Goal: Task Accomplishment & Management: Manage account settings

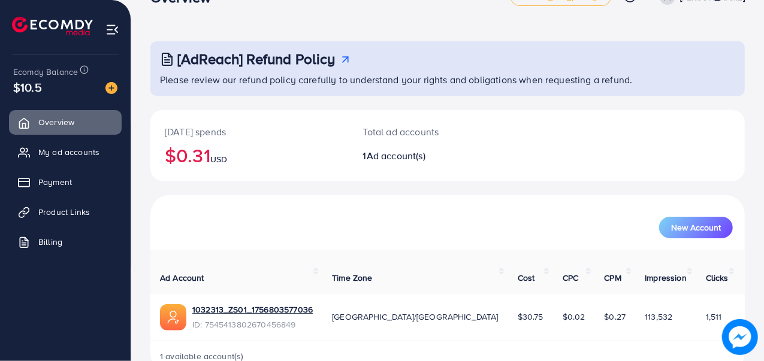
scroll to position [50, 0]
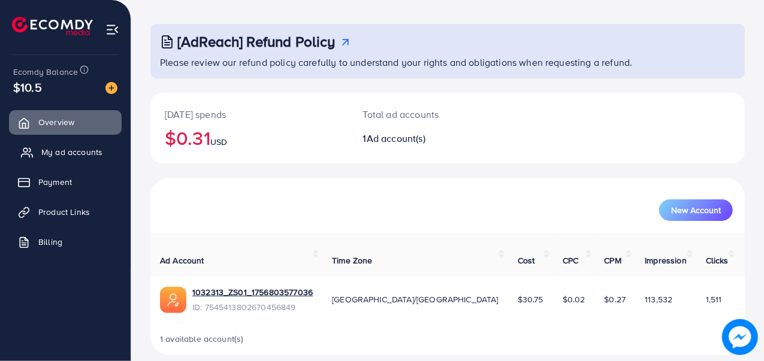
click at [83, 155] on span "My ad accounts" at bounding box center [71, 152] width 61 height 12
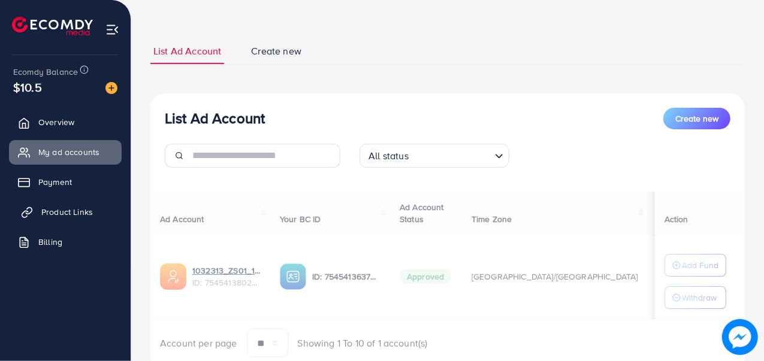
click at [76, 205] on link "Product Links" at bounding box center [65, 212] width 113 height 24
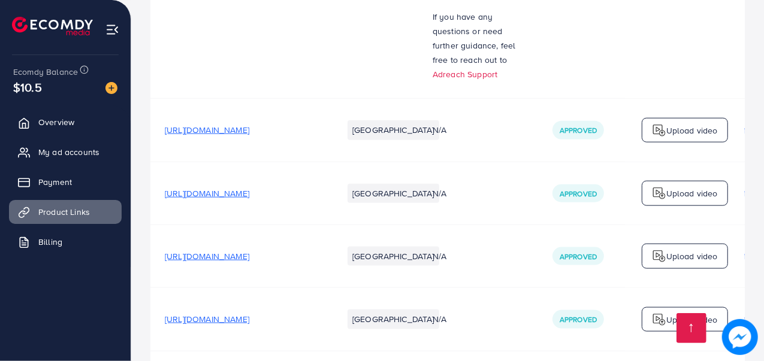
scroll to position [457, 0]
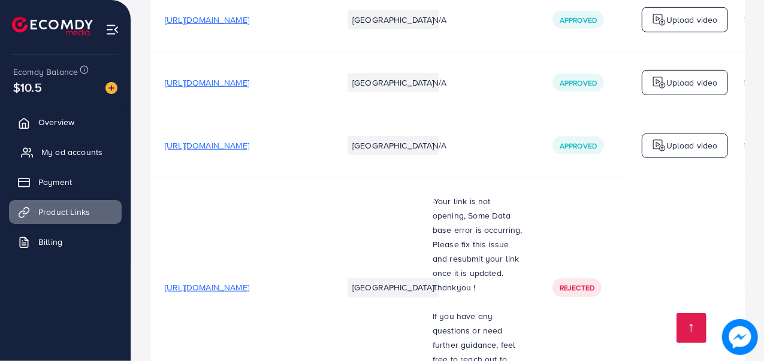
click at [48, 149] on span "My ad accounts" at bounding box center [71, 152] width 61 height 12
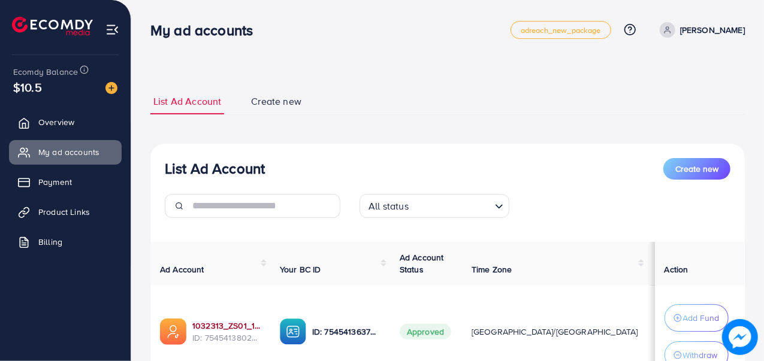
click at [226, 322] on link "1032313_ZS01_1756803577036" at bounding box center [226, 326] width 68 height 12
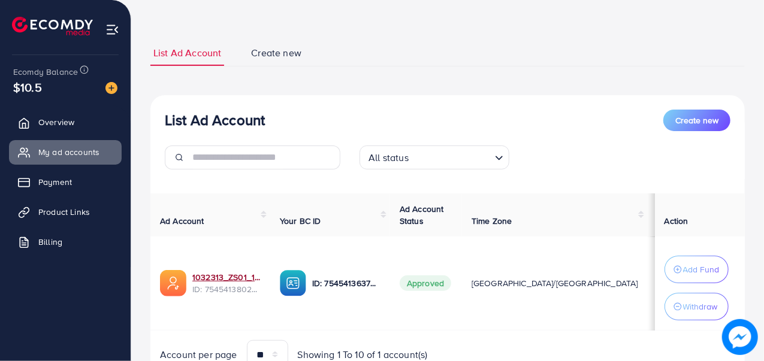
scroll to position [103, 0]
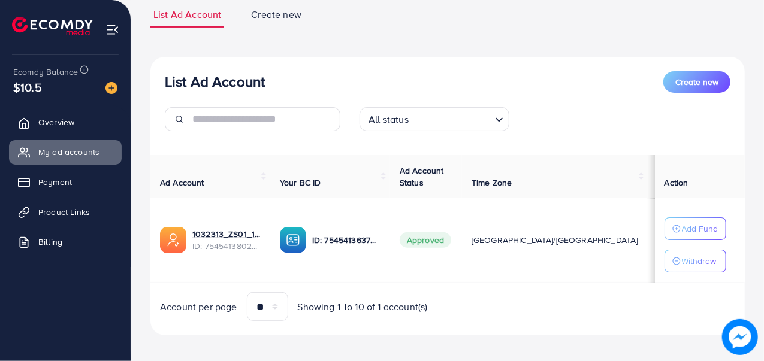
scroll to position [94, 0]
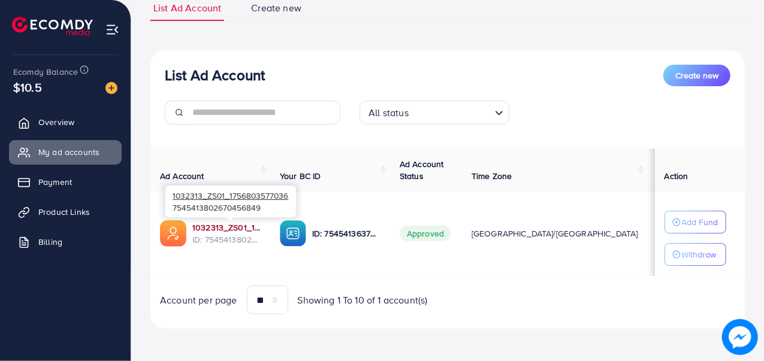
click at [224, 229] on link "1032313_ZS01_1756803577036" at bounding box center [226, 228] width 68 height 12
click at [203, 231] on link "1032313_ZS01_1756803577036" at bounding box center [226, 228] width 68 height 12
click at [221, 222] on link "1032313_ZS01_1756803577036" at bounding box center [226, 228] width 68 height 12
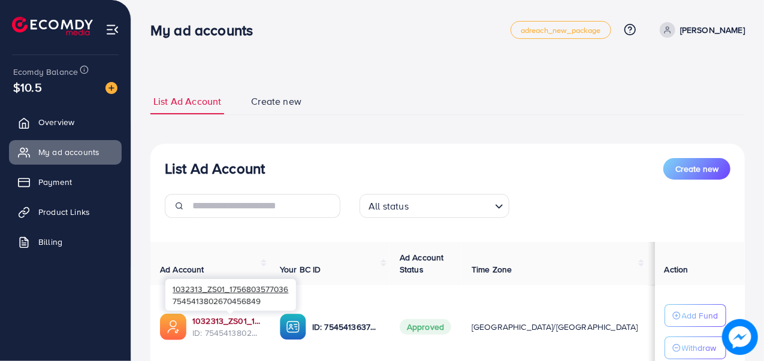
click at [211, 319] on link "1032313_ZS01_1756803577036" at bounding box center [226, 321] width 68 height 12
click at [206, 318] on link "1032313_ZS01_1756803577036" at bounding box center [226, 321] width 68 height 12
